Goal: Find specific page/section: Find specific page/section

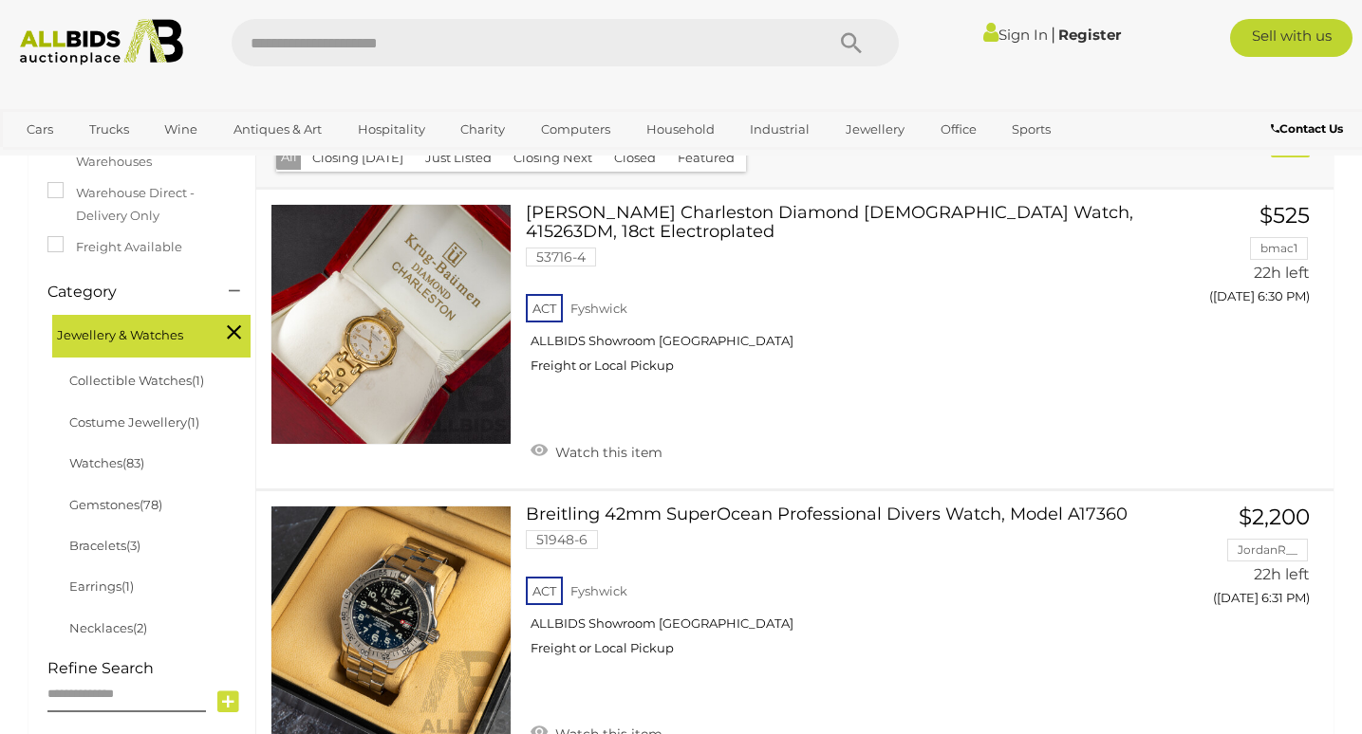
scroll to position [420, 0]
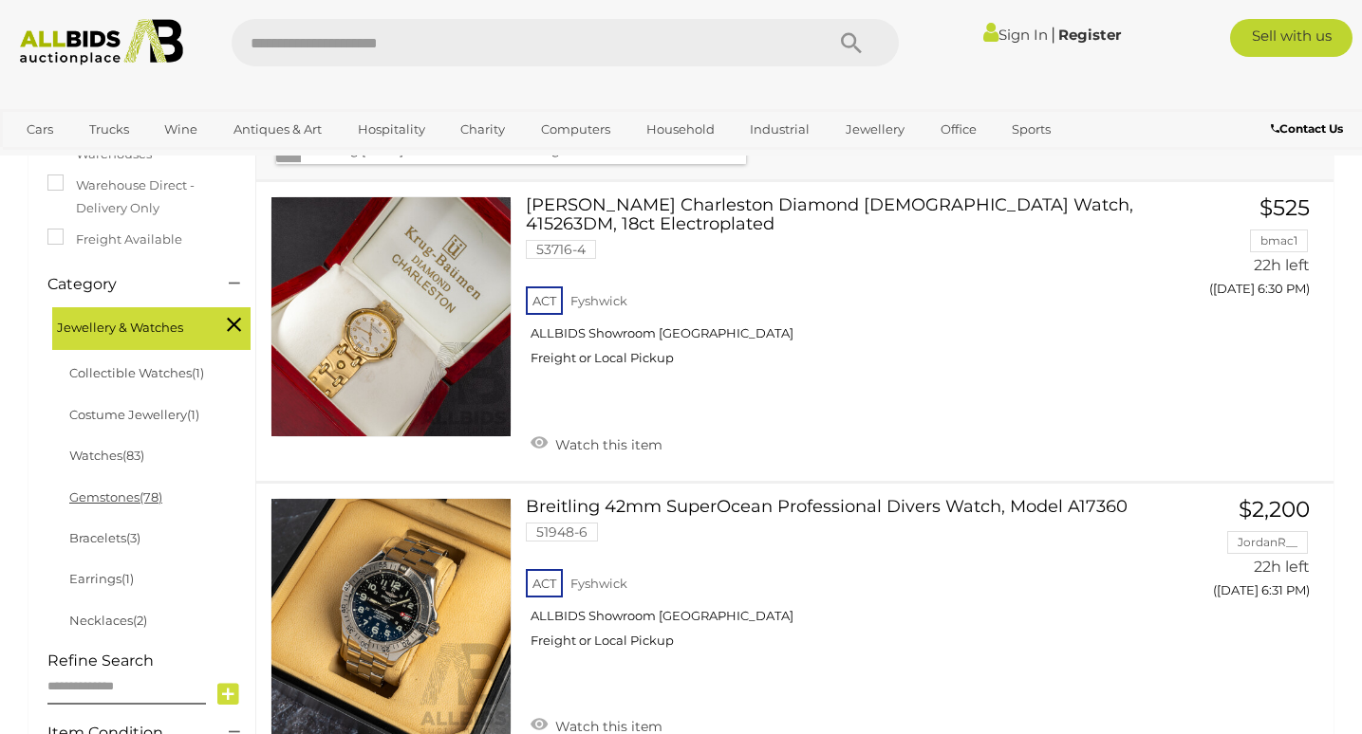
click at [141, 490] on link "Gemstones (78)" at bounding box center [115, 497] width 93 height 15
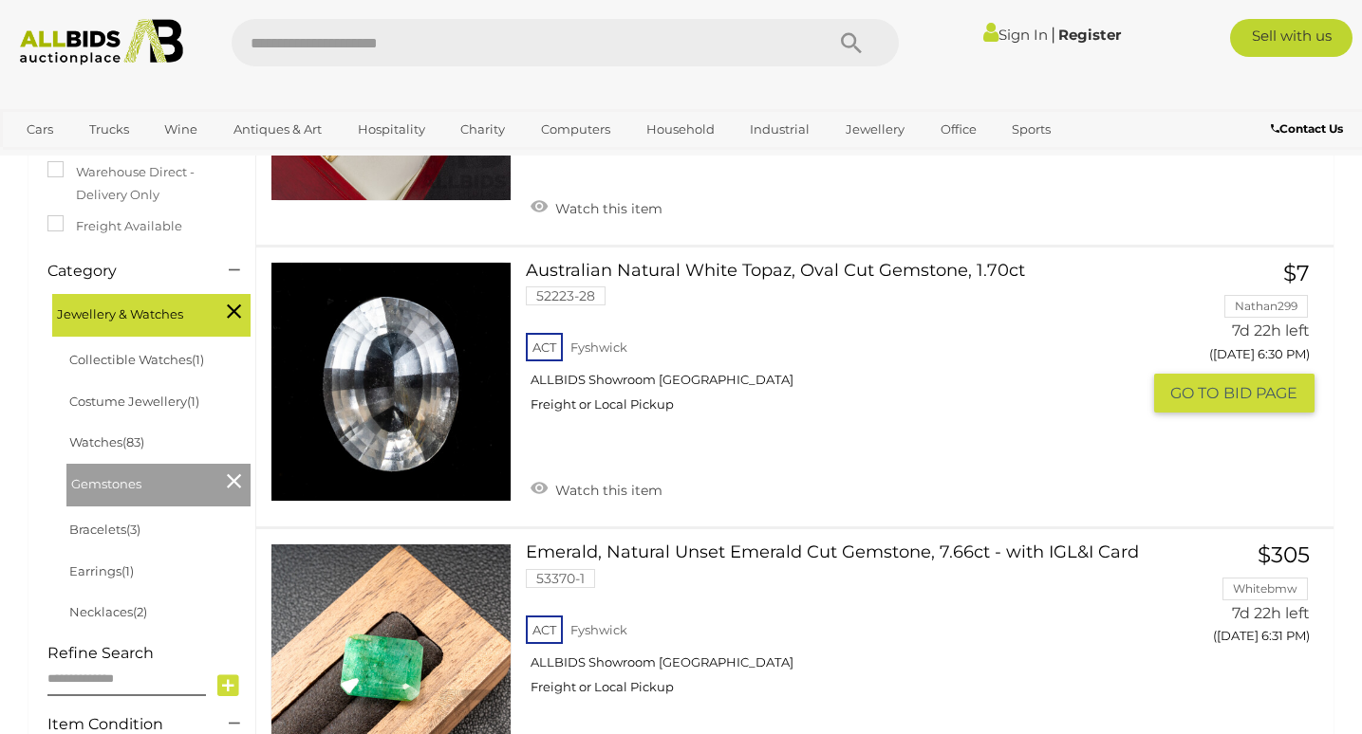
scroll to position [507, 0]
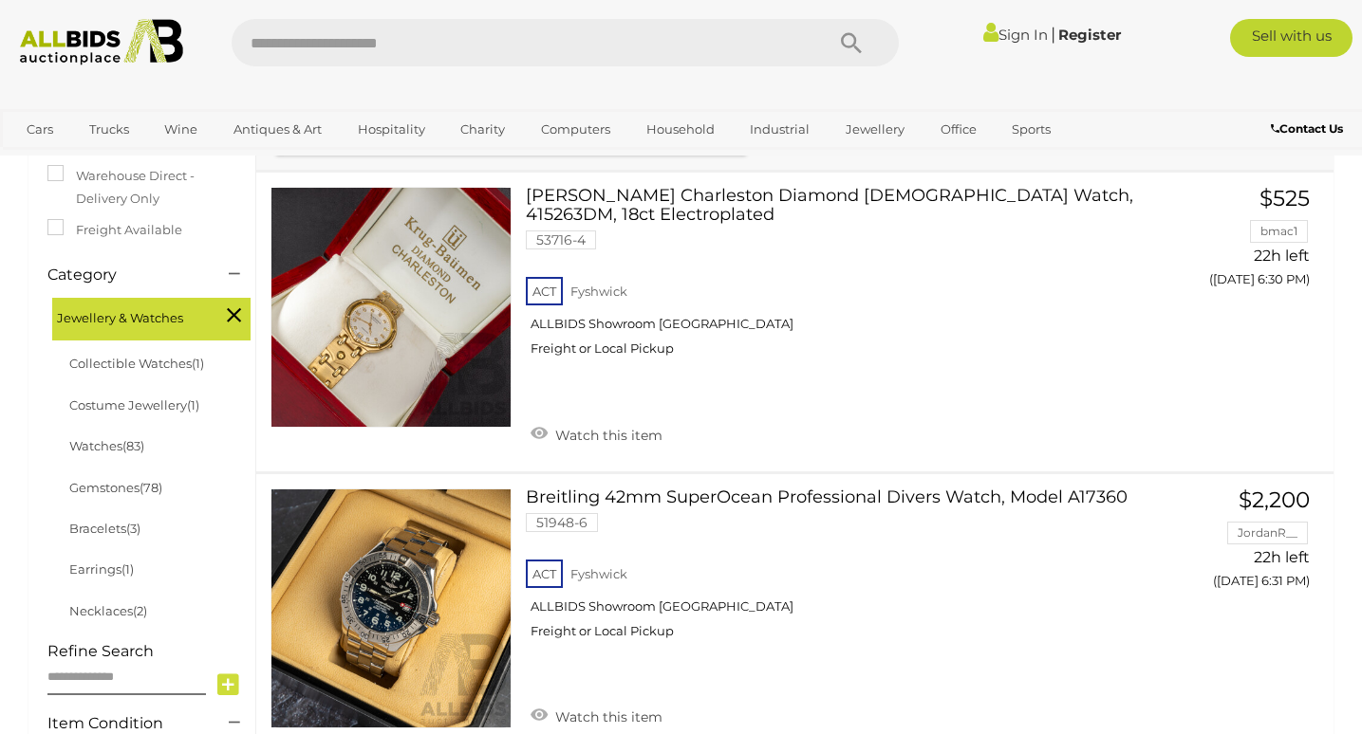
scroll to position [406, 0]
